Goal: Task Accomplishment & Management: Complete application form

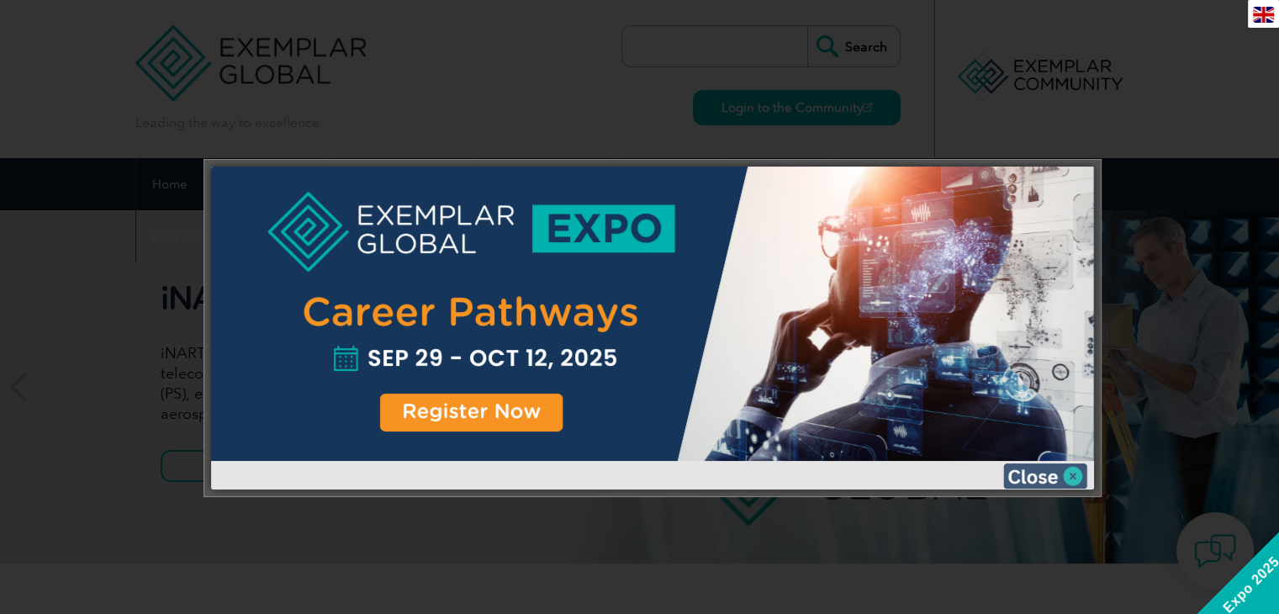
click at [1062, 472] on img at bounding box center [1045, 475] width 84 height 25
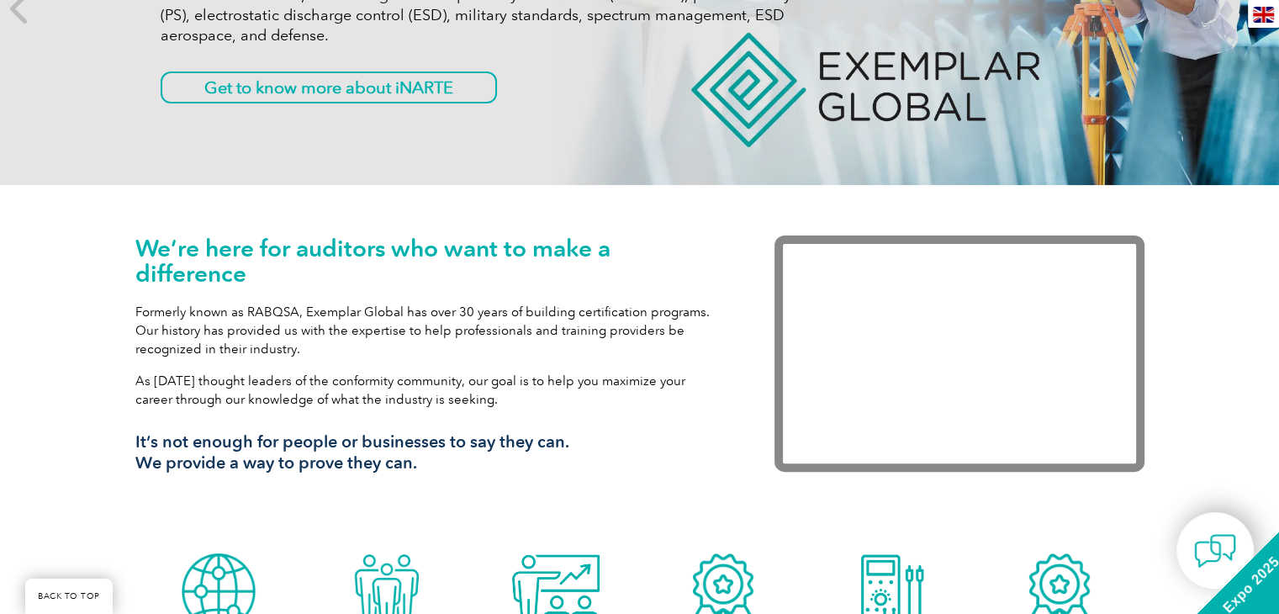
scroll to position [421, 0]
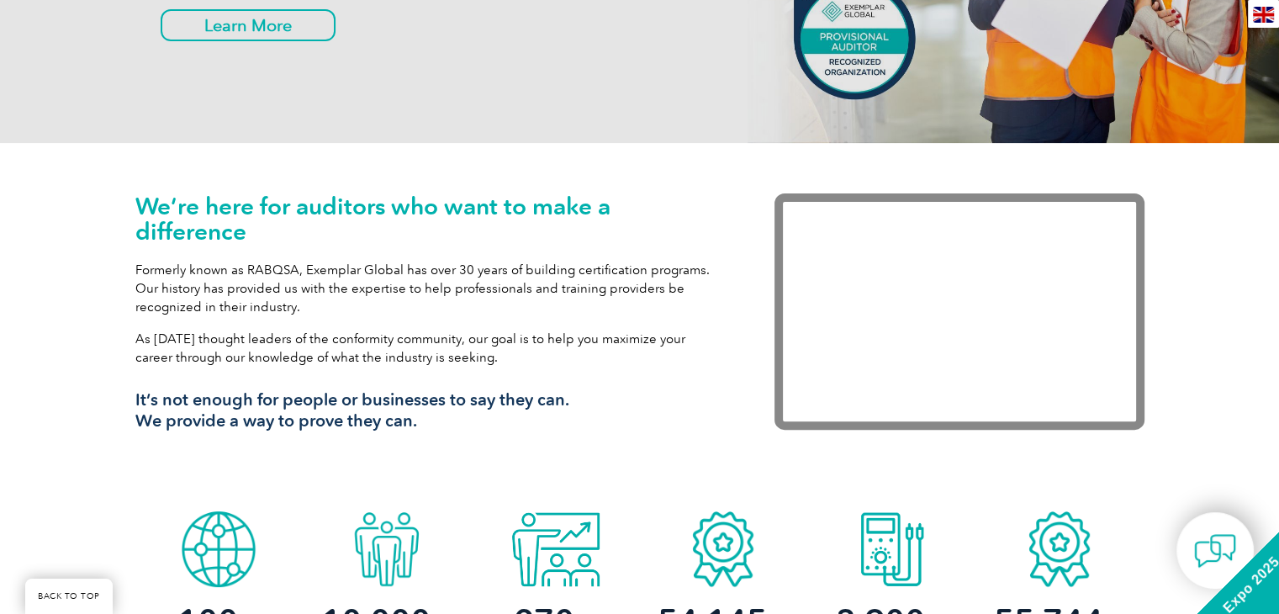
drag, startPoint x: 496, startPoint y: 221, endPoint x: 84, endPoint y: 205, distance: 412.4
click at [84, 205] on div "We’re here for auditors who want to make a difference Formerly known as RABQSA,…" at bounding box center [639, 323] width 1279 height 360
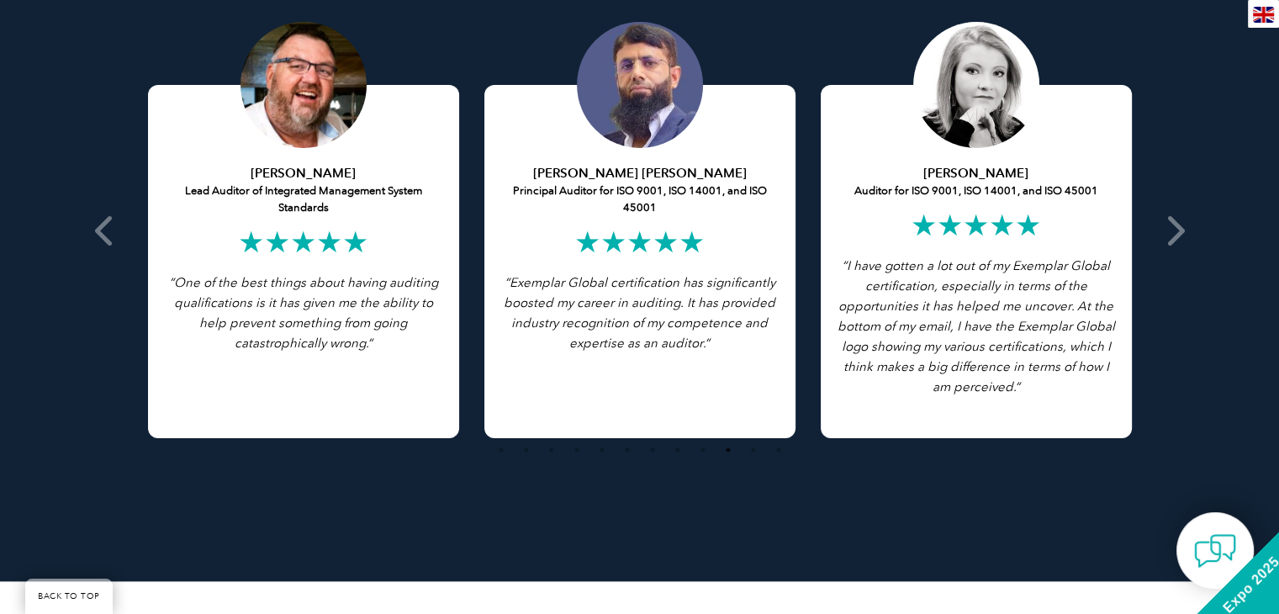
scroll to position [3993, 0]
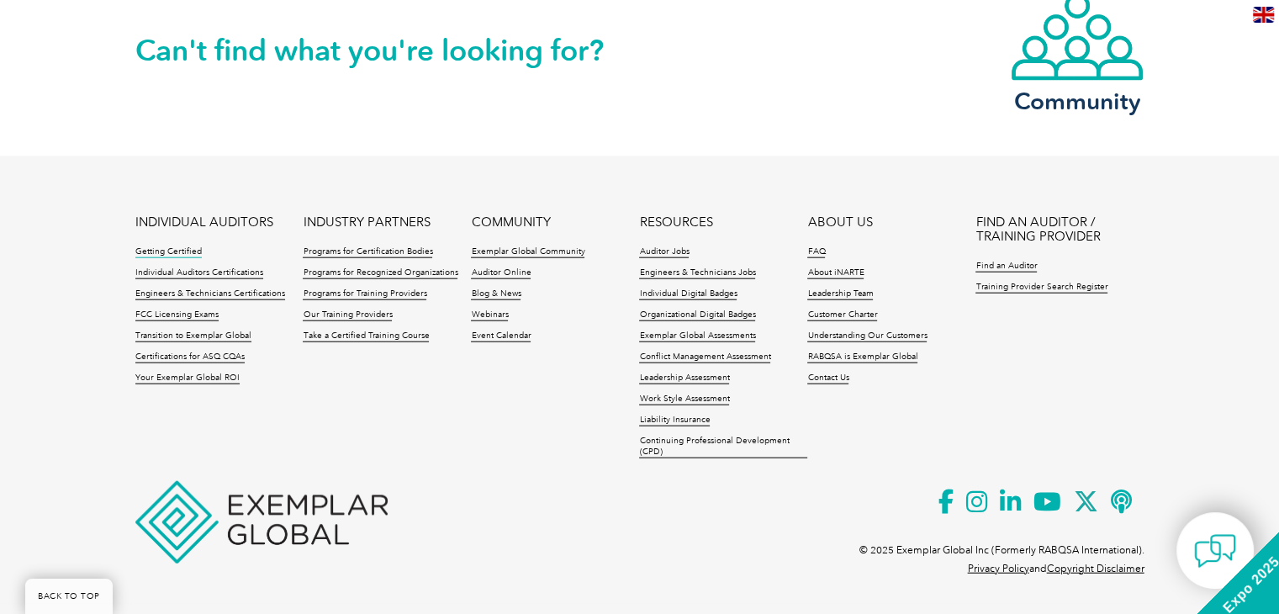
click at [185, 253] on link "Getting Certified" at bounding box center [168, 252] width 66 height 12
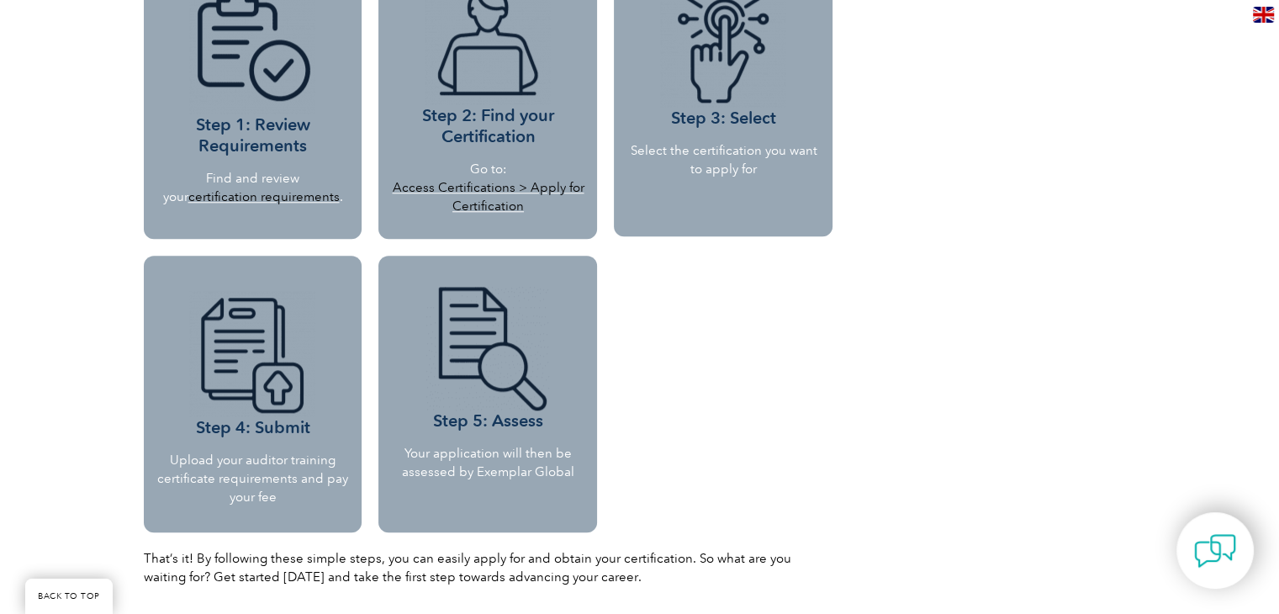
scroll to position [1569, 0]
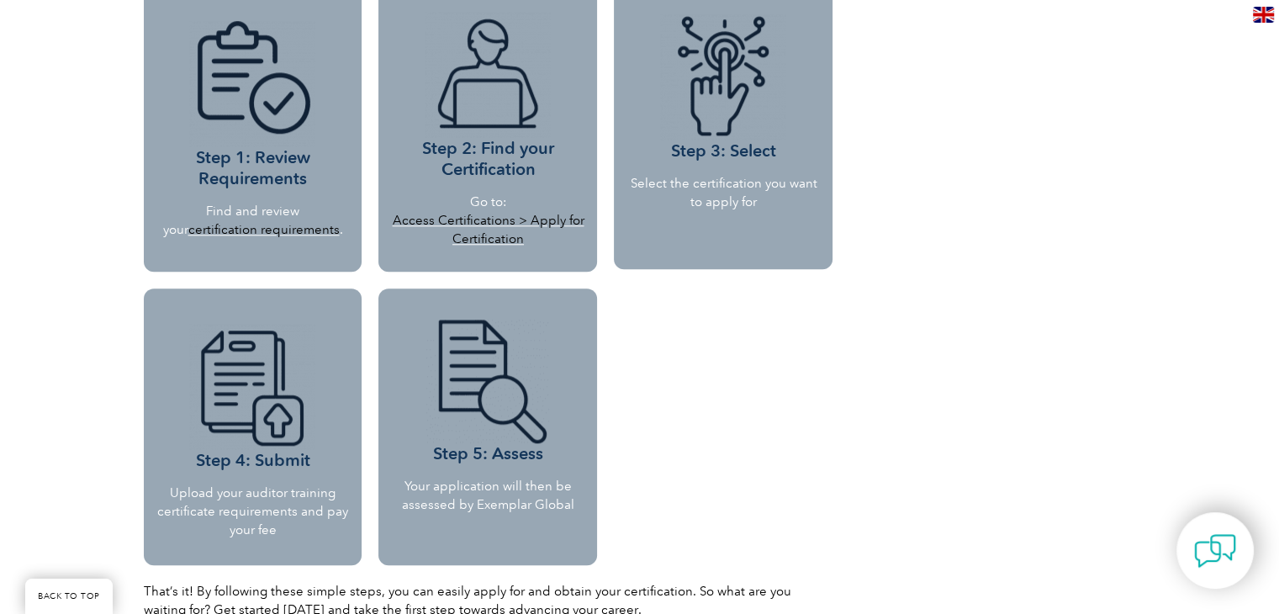
click at [490, 225] on link "Access Certifications > Apply for Certification" at bounding box center [488, 230] width 192 height 34
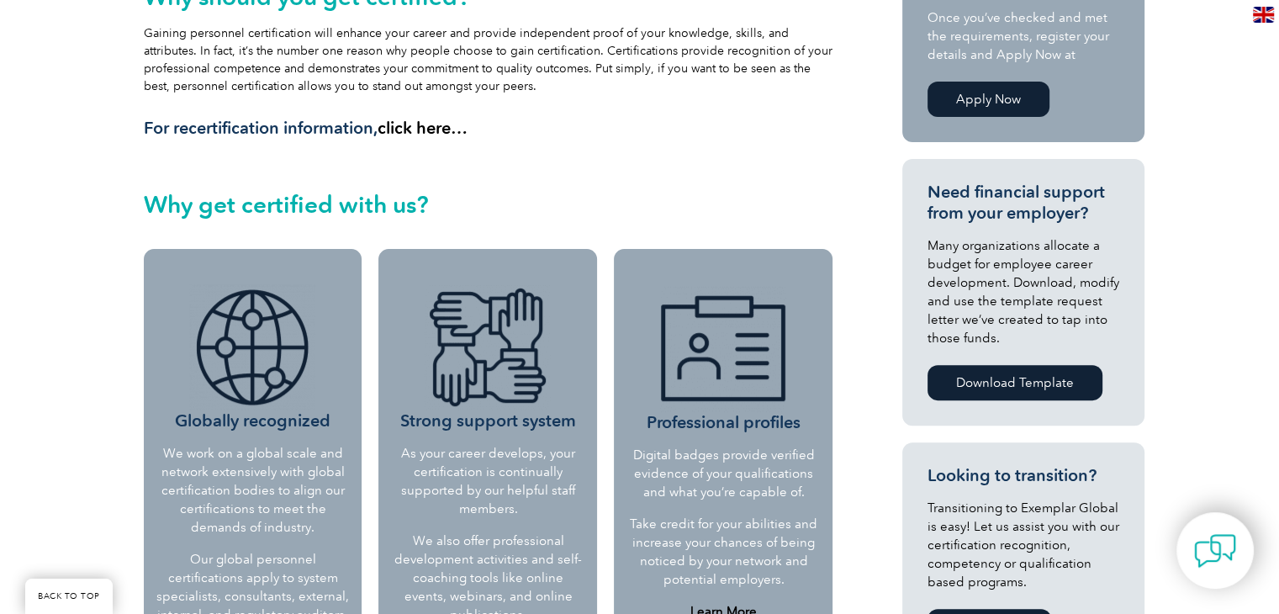
scroll to position [0, 0]
